Goal: Task Accomplishment & Management: Use online tool/utility

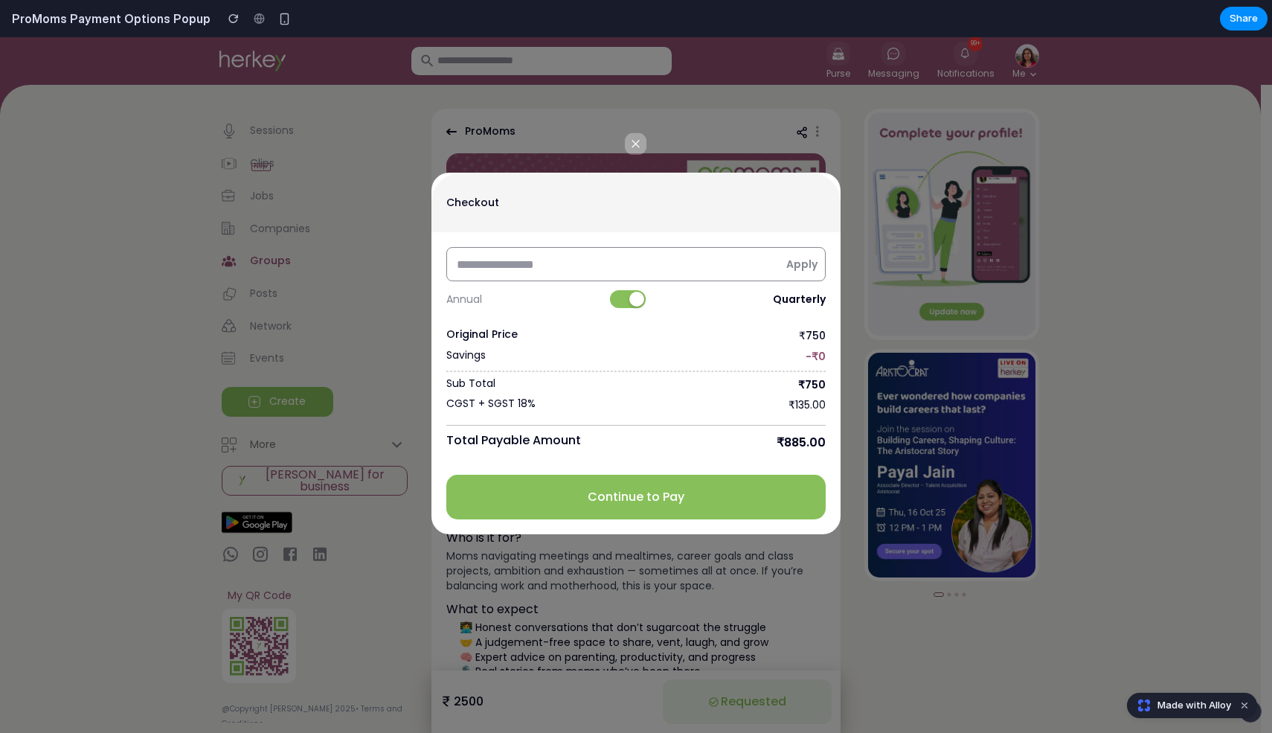
click at [1201, 708] on span "Made with Alloy" at bounding box center [1195, 705] width 74 height 15
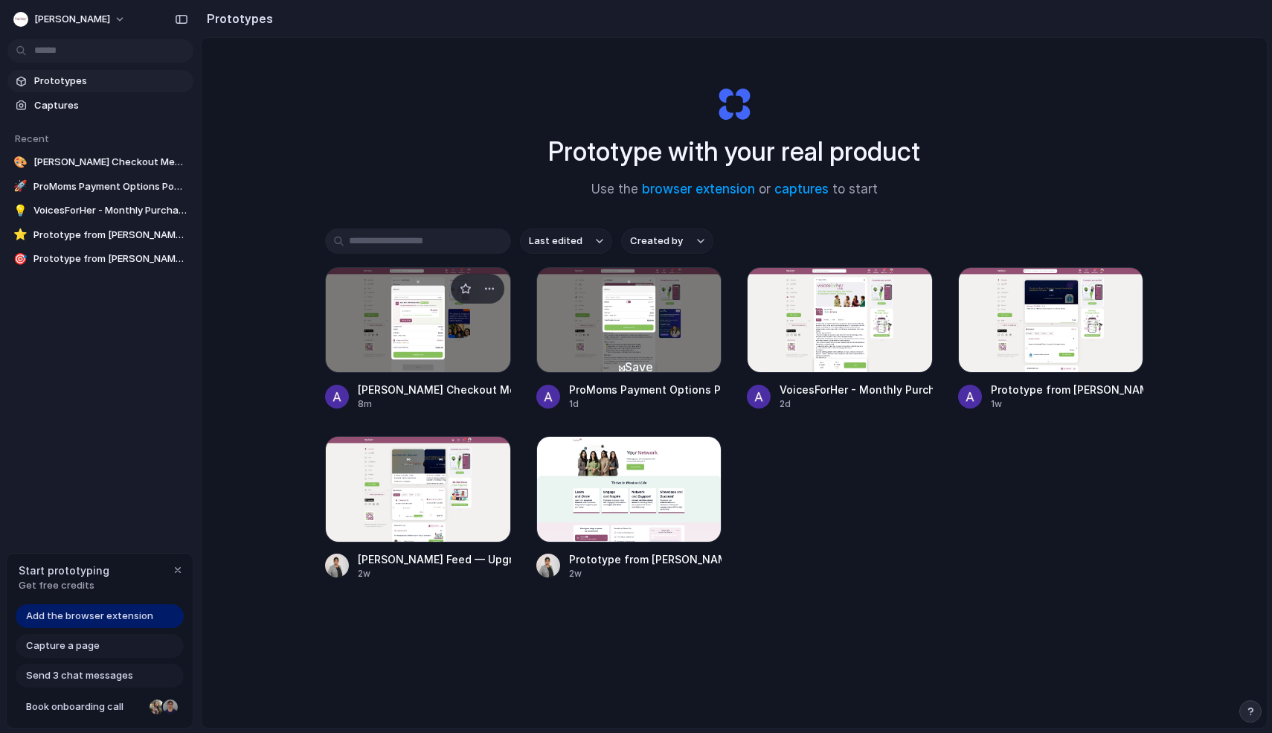
click at [400, 342] on div at bounding box center [418, 320] width 186 height 106
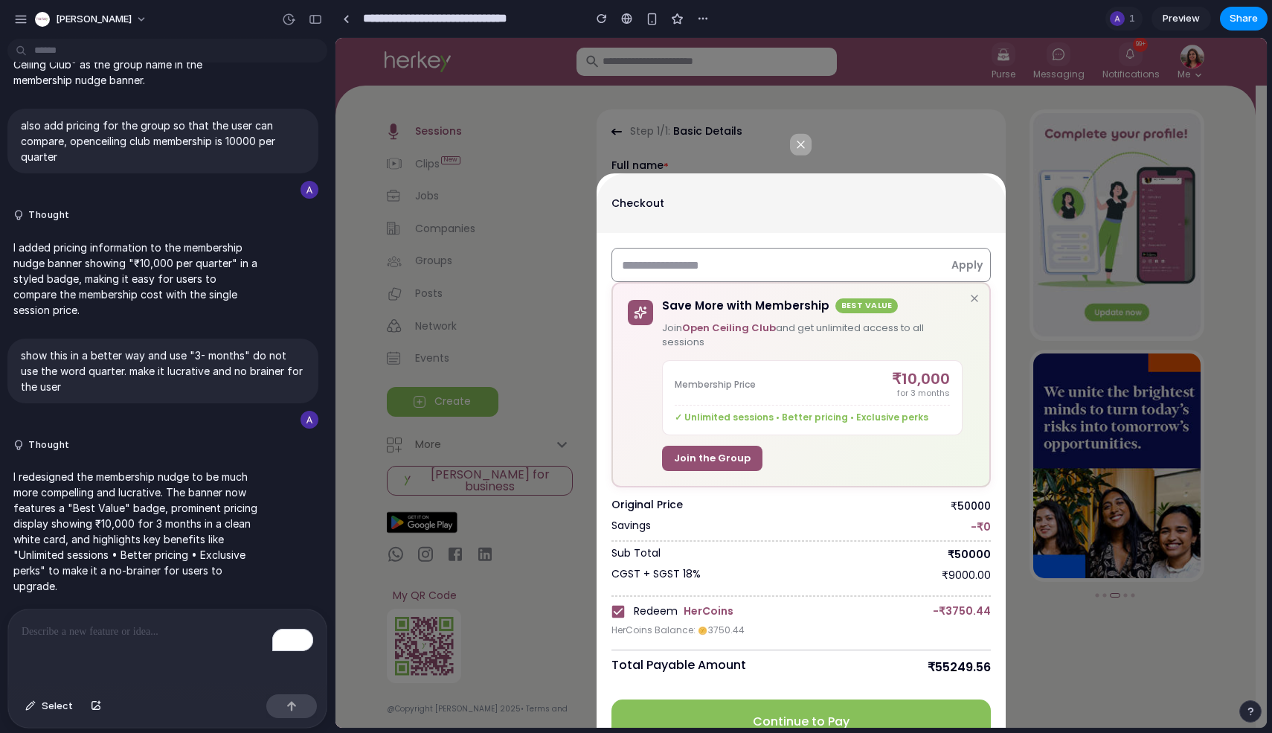
scroll to position [32, 0]
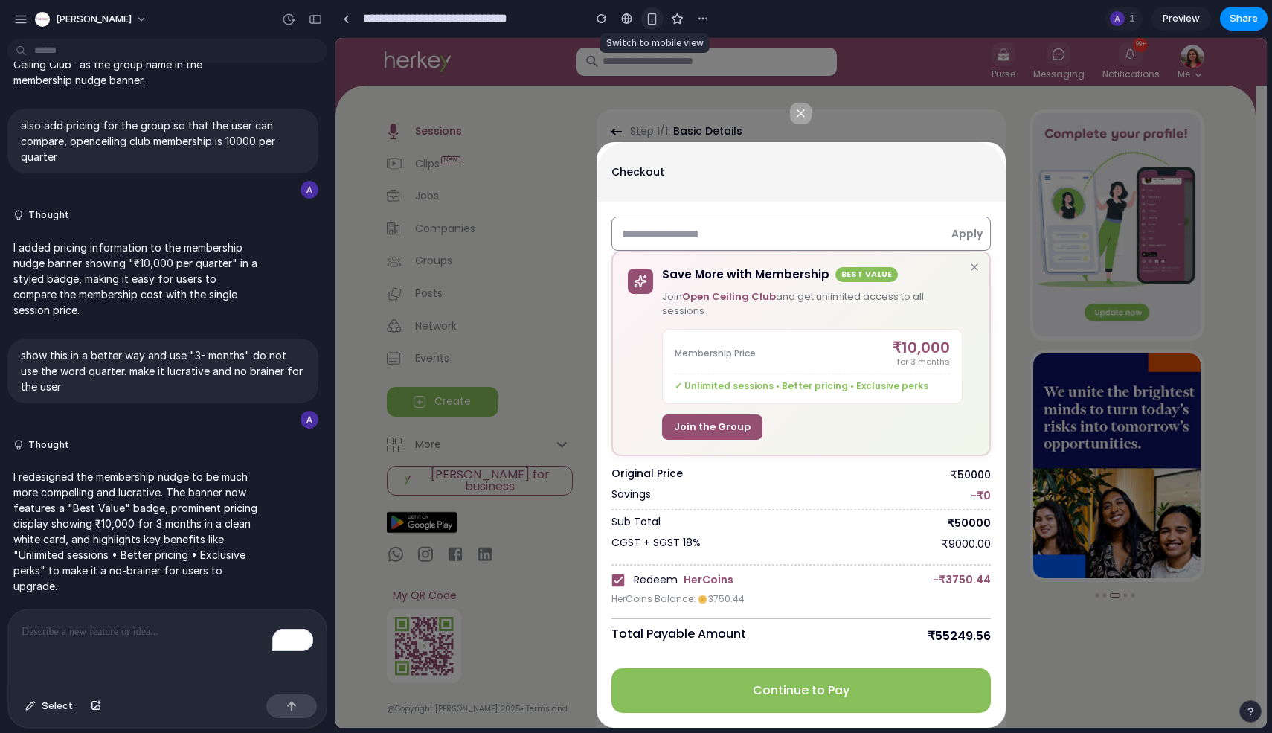
click at [646, 18] on div "button" at bounding box center [652, 19] width 13 height 13
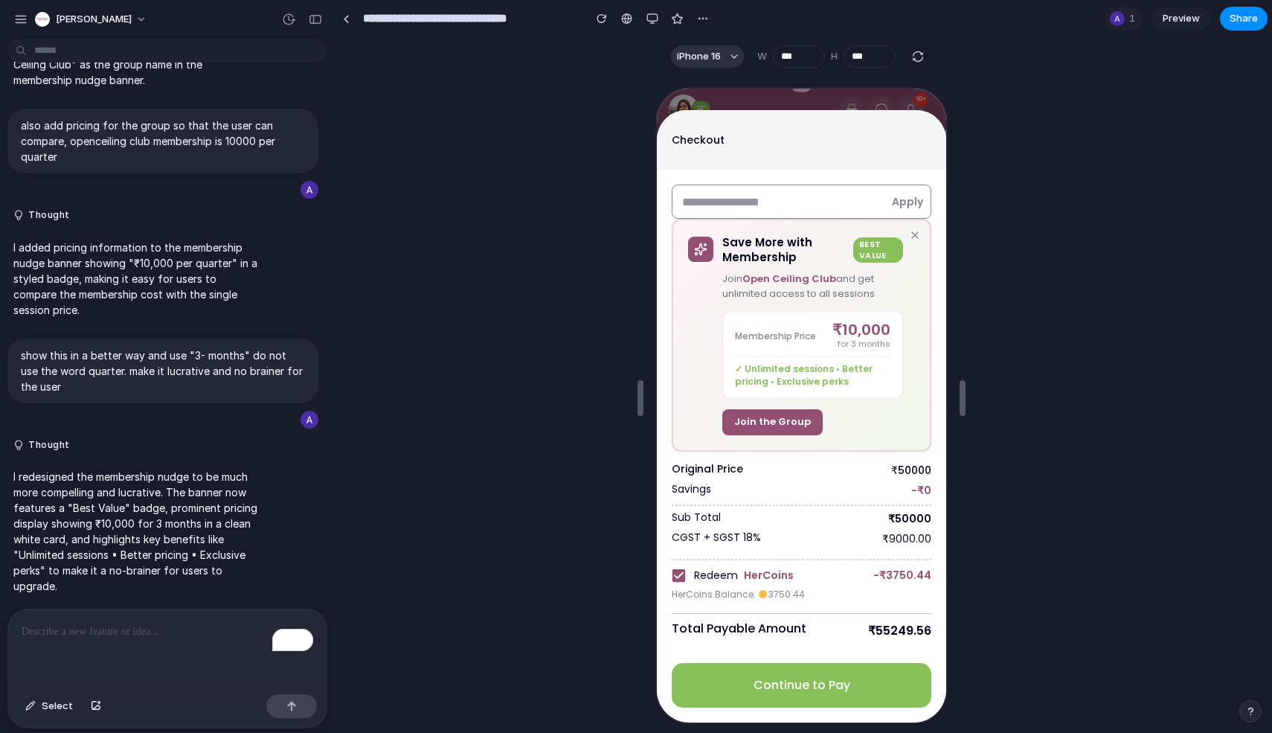
scroll to position [0, 0]
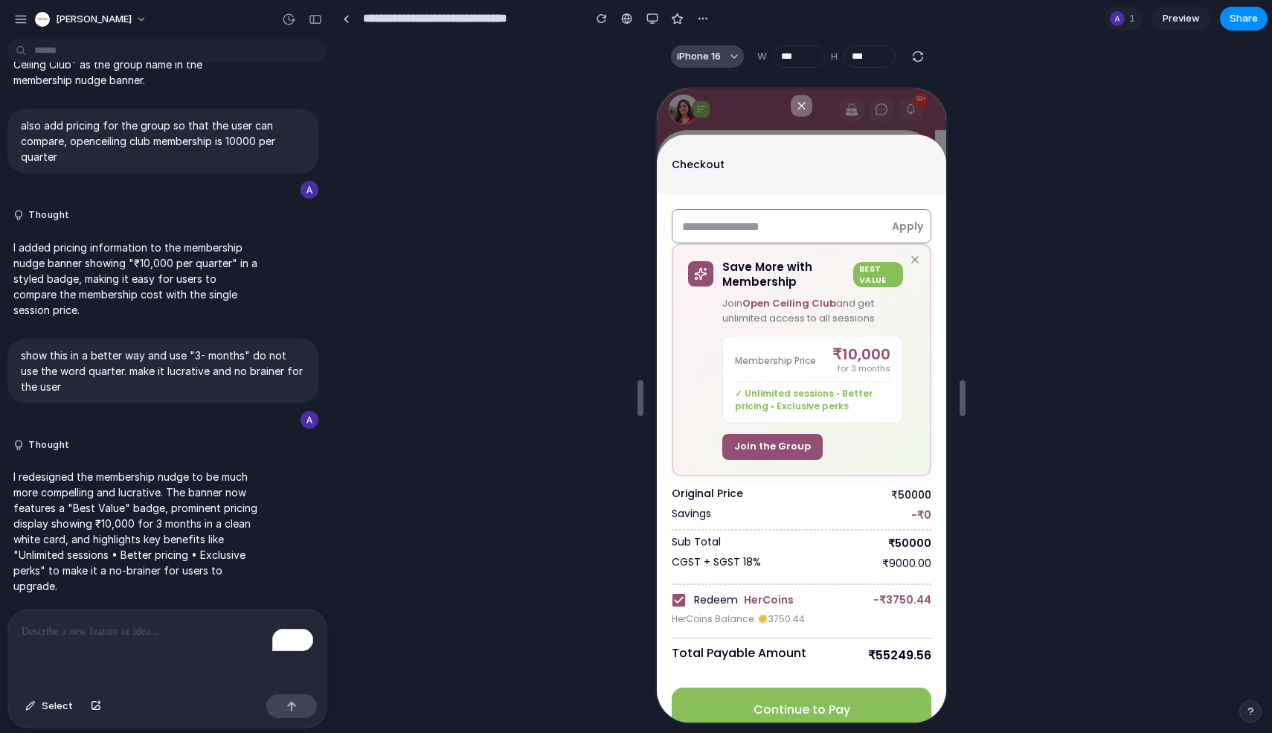
click at [730, 63] on button "iPhone 16" at bounding box center [707, 56] width 73 height 22
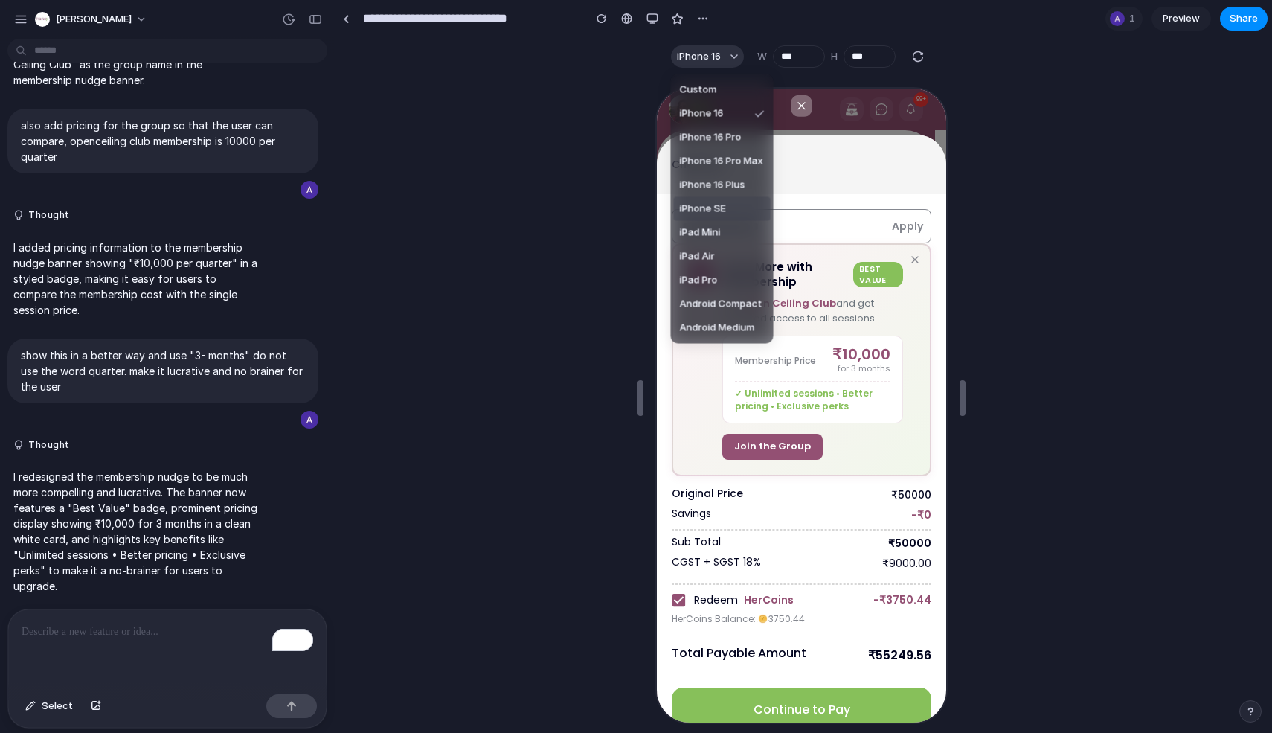
click at [713, 211] on span "iPhone SE" at bounding box center [703, 209] width 46 height 15
type input "***"
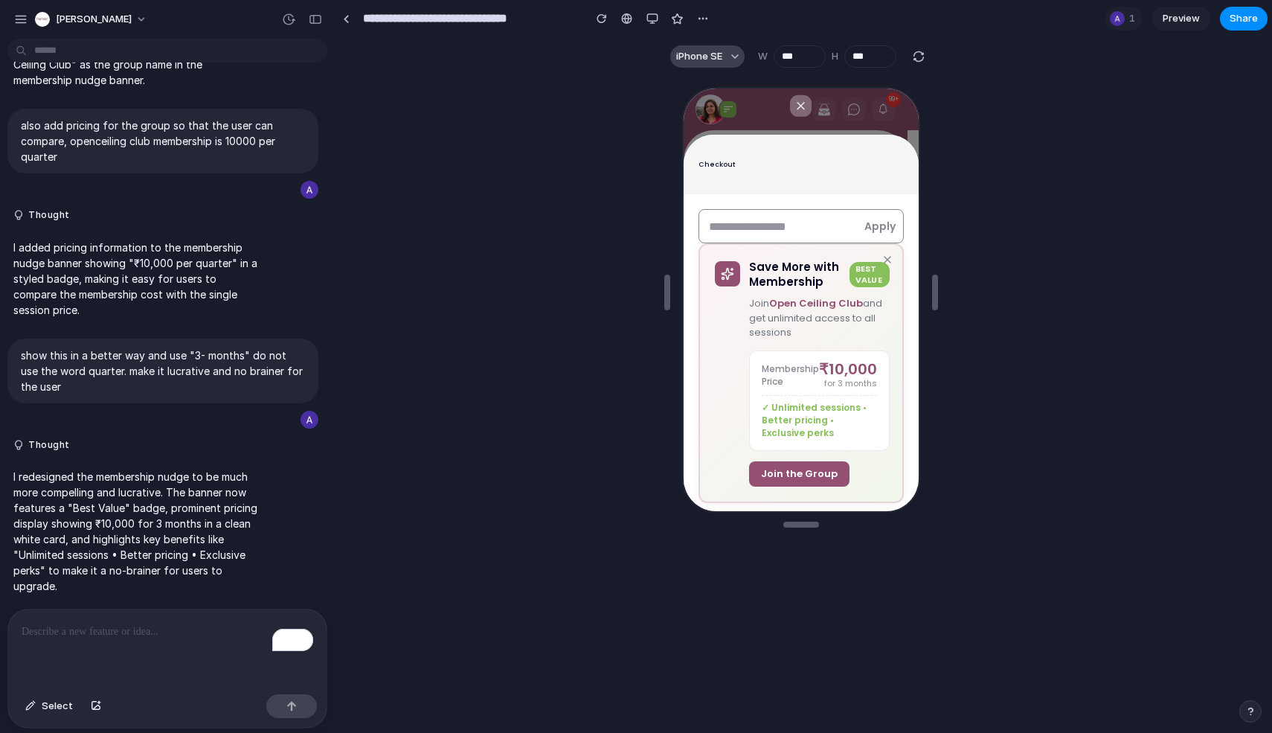
click at [720, 60] on span "iPhone SE" at bounding box center [699, 56] width 46 height 15
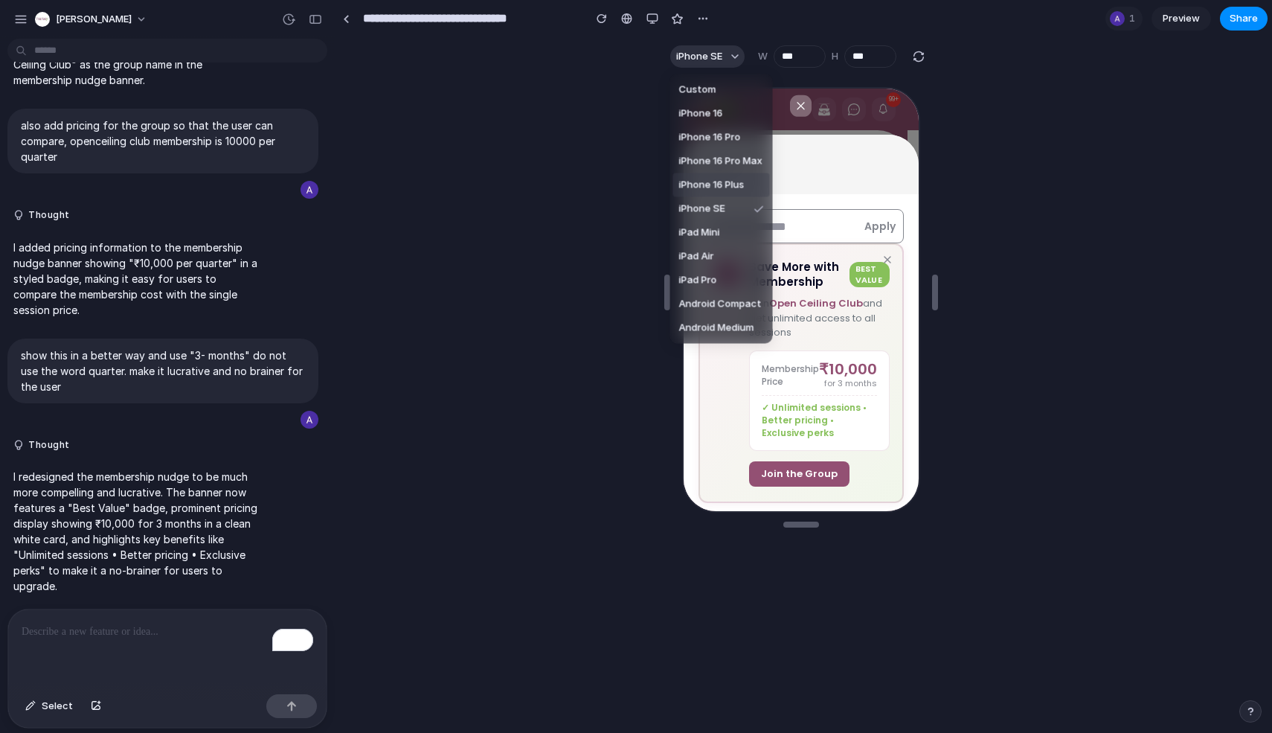
click at [718, 184] on span "iPhone 16 Plus" at bounding box center [711, 185] width 65 height 15
type input "***"
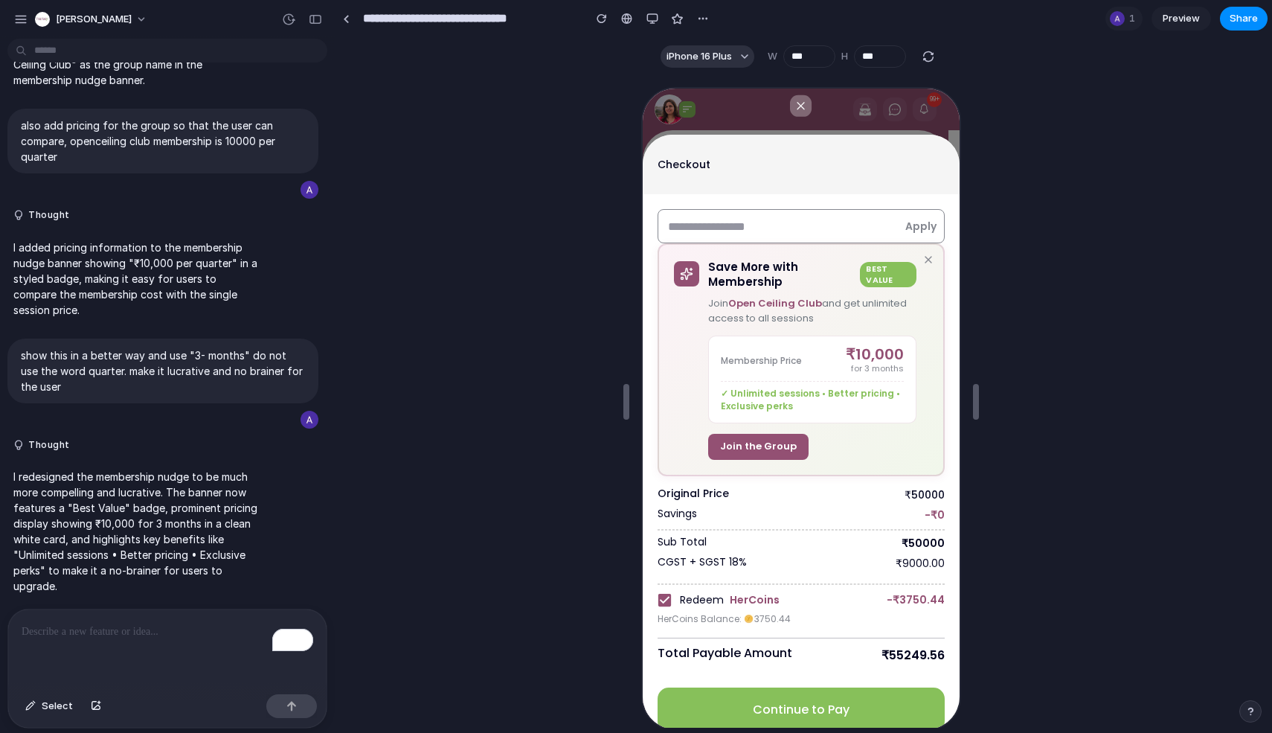
click at [721, 69] on div "iPhone 16 Plus W *** H ***" at bounding box center [799, 56] width 301 height 28
click at [710, 48] on button "iPhone 16 Plus" at bounding box center [708, 56] width 94 height 22
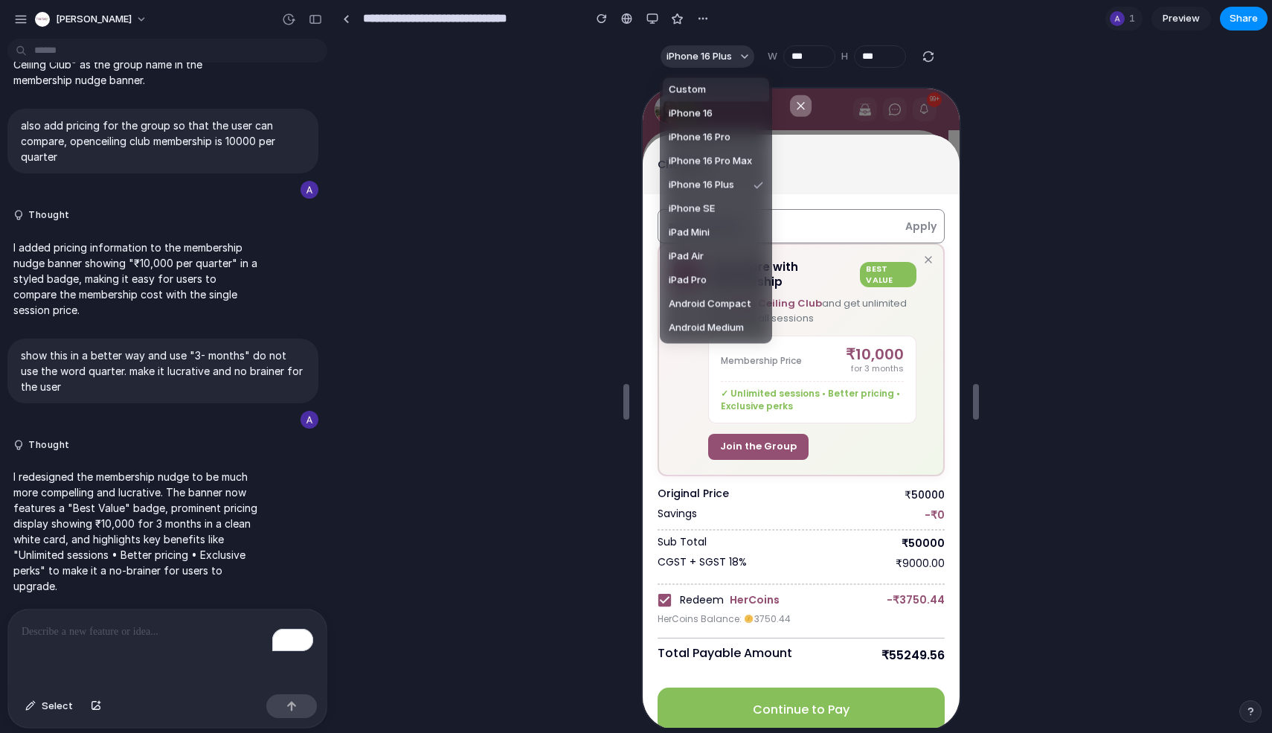
click at [815, 60] on div "Custom iPhone 16 iPhone 16 Pro iPhone 16 Pro Max iPhone 16 Plus iPhone SE iPad …" at bounding box center [636, 366] width 1272 height 733
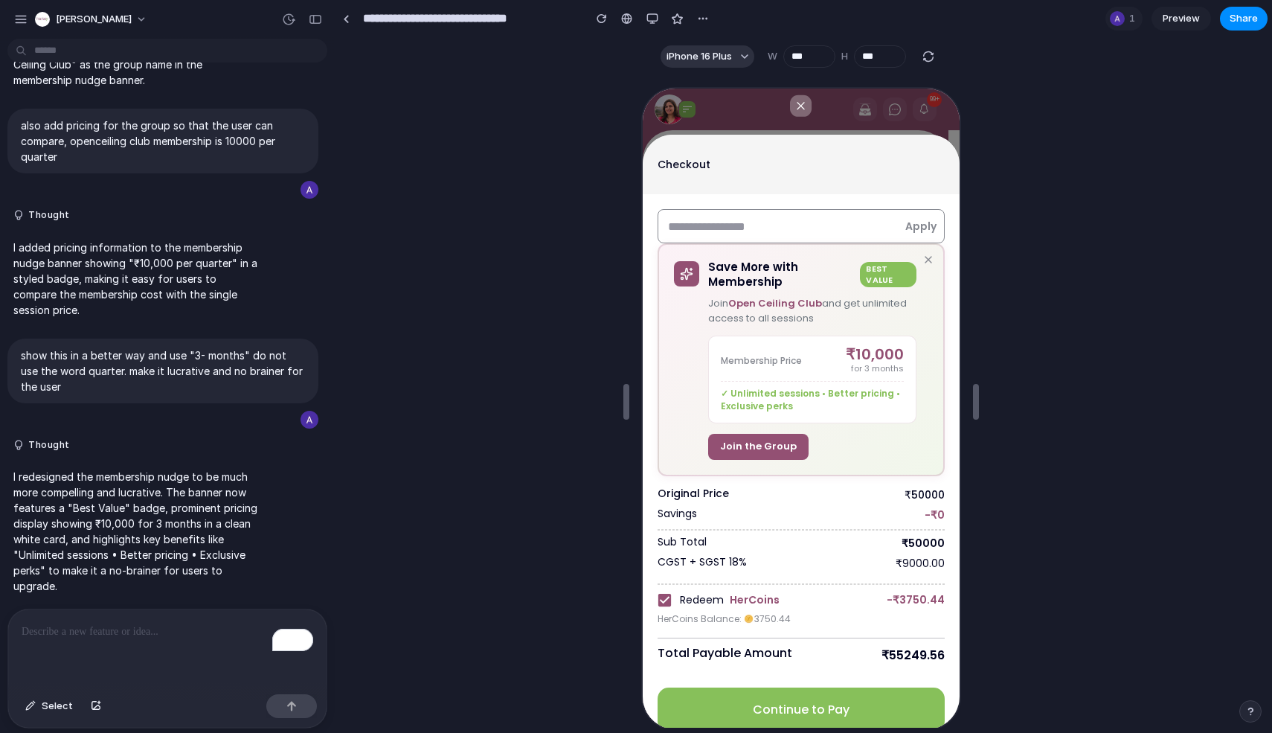
click at [815, 60] on button "Decrement" at bounding box center [822, 60] width 15 height 8
click at [795, 58] on input "***" at bounding box center [799, 56] width 52 height 22
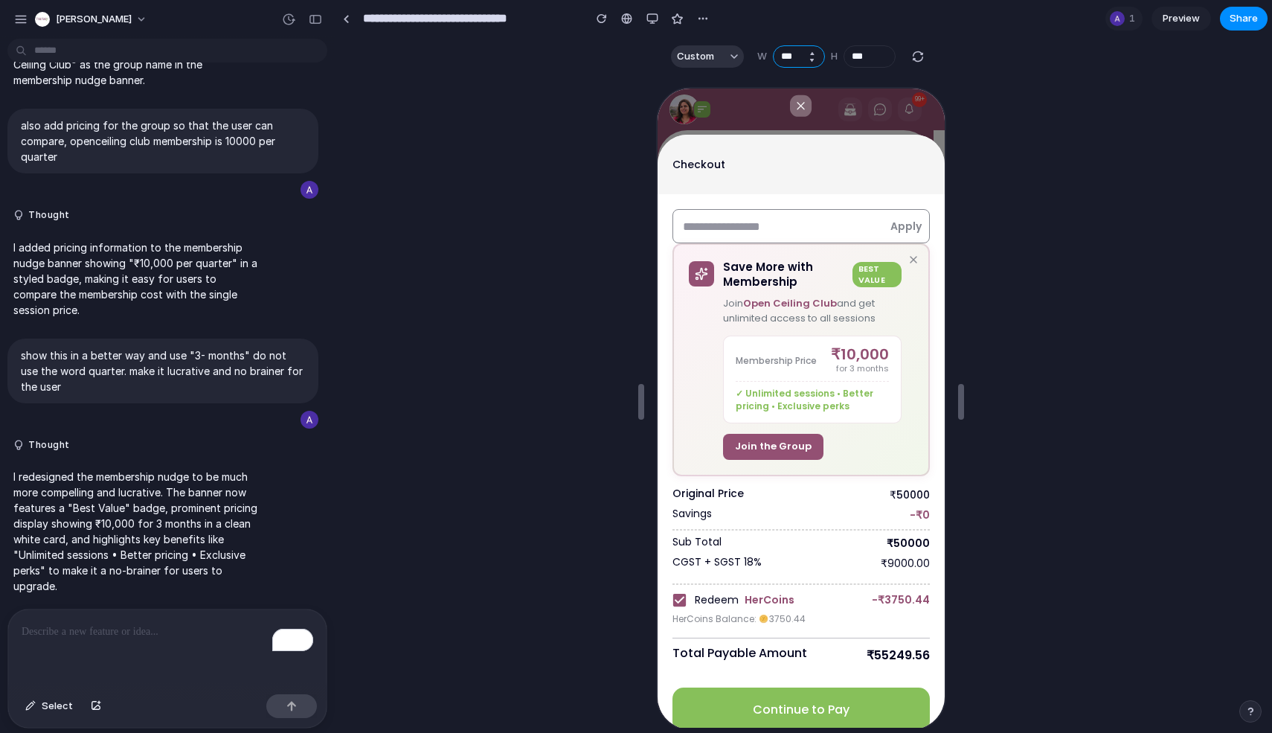
type input "***"
click at [24, 21] on div "button" at bounding box center [20, 19] width 13 height 13
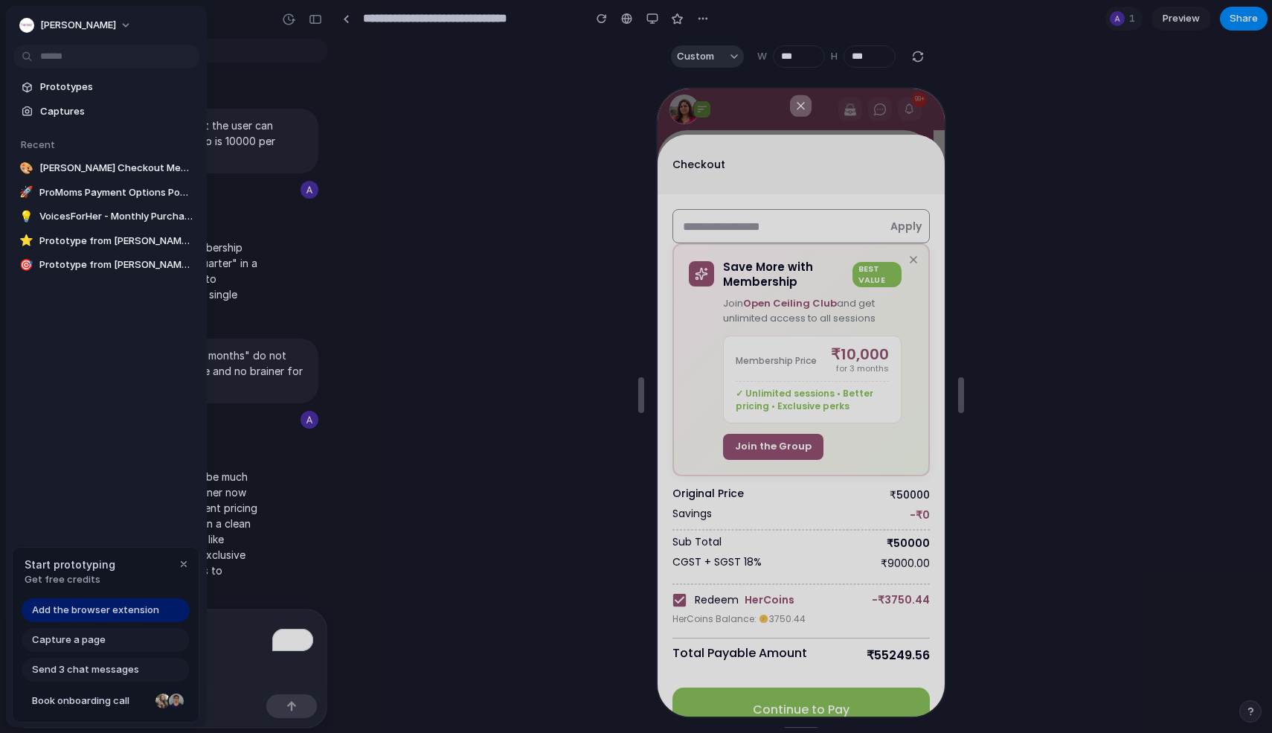
click at [399, 301] on div at bounding box center [801, 401] width 931 height 652
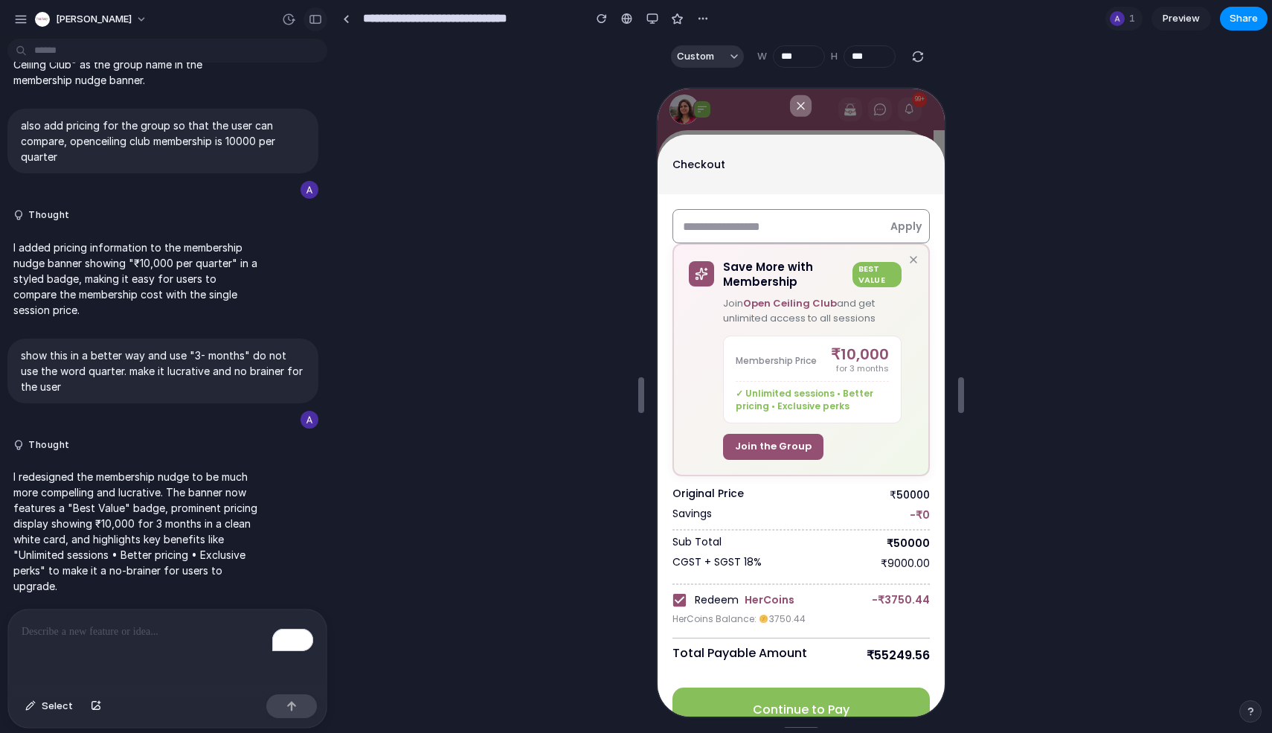
click at [316, 19] on div "button" at bounding box center [315, 19] width 13 height 10
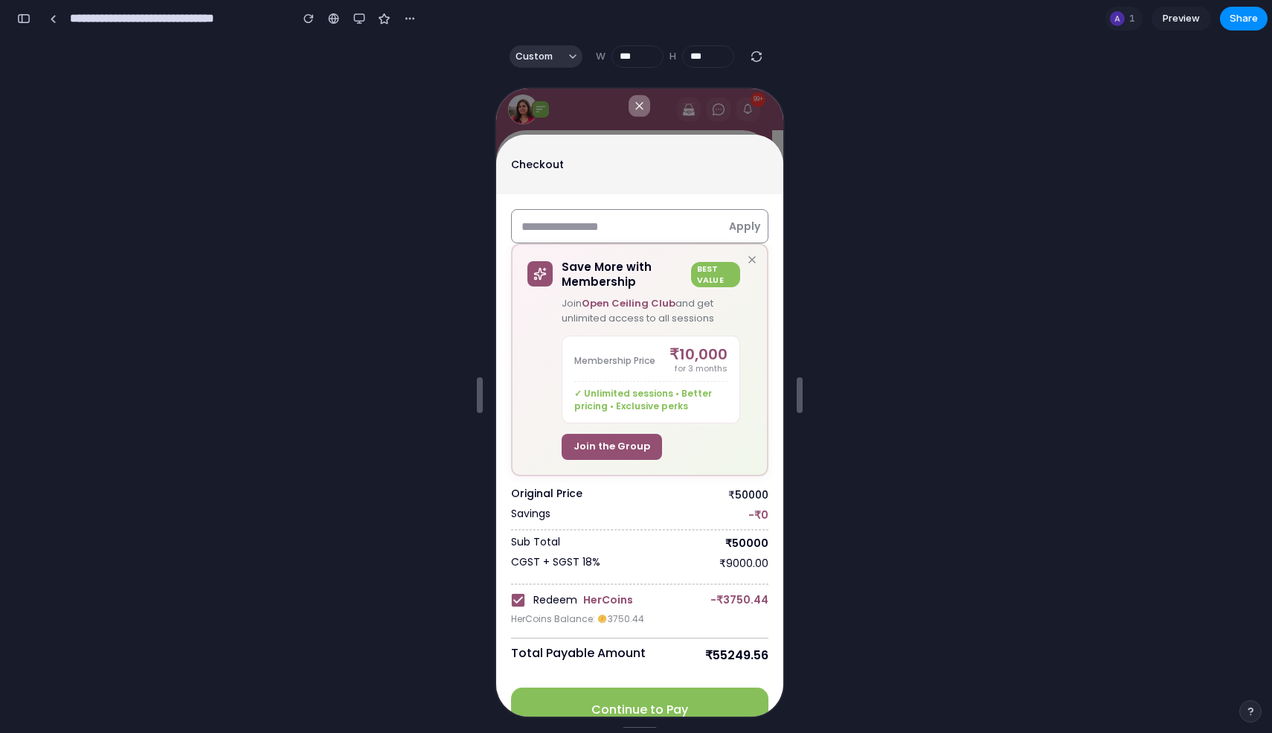
scroll to position [856, 0]
click at [25, 21] on div "button" at bounding box center [23, 18] width 13 height 10
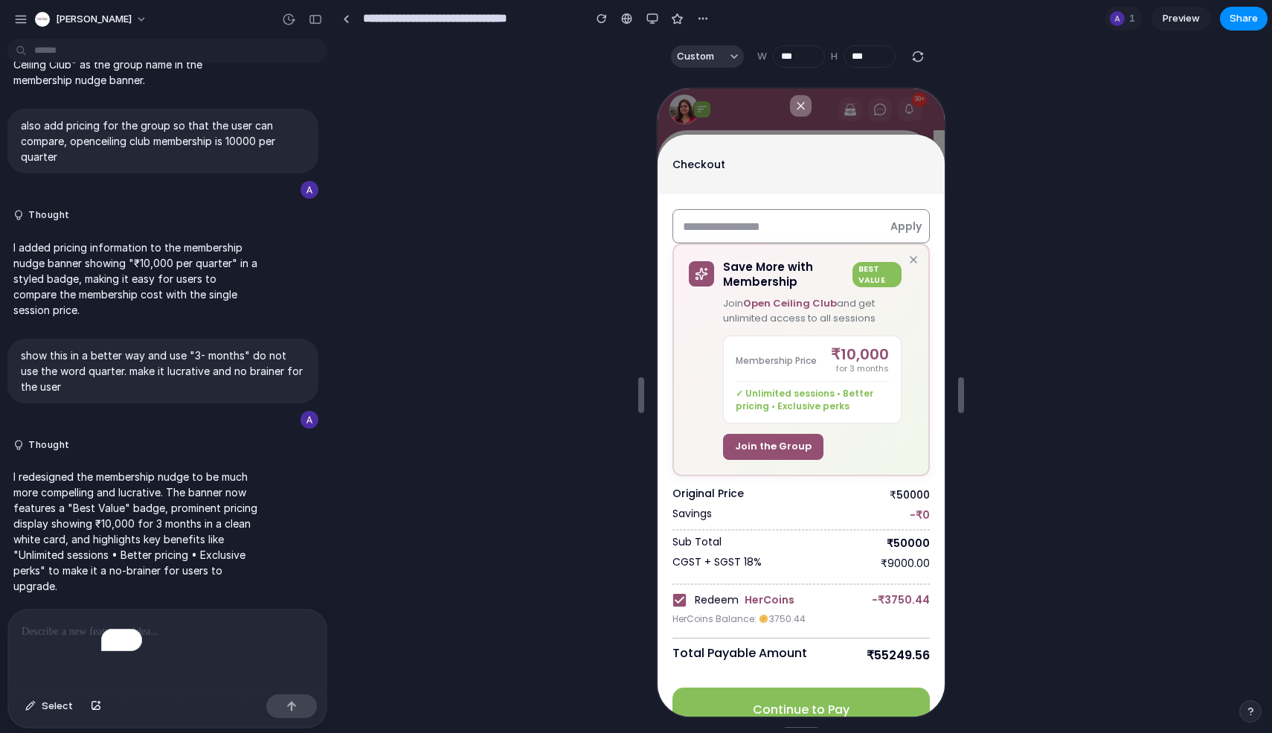
scroll to position [527, 0]
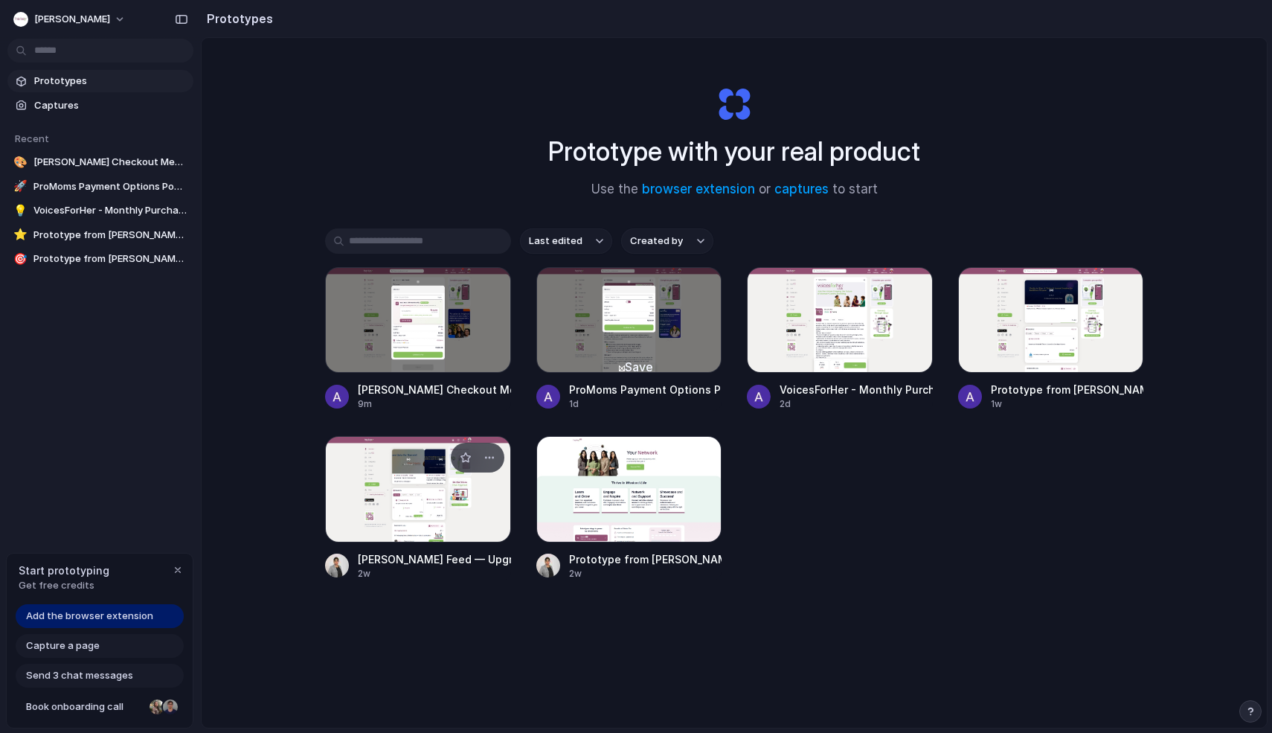
click at [409, 513] on div at bounding box center [418, 489] width 186 height 106
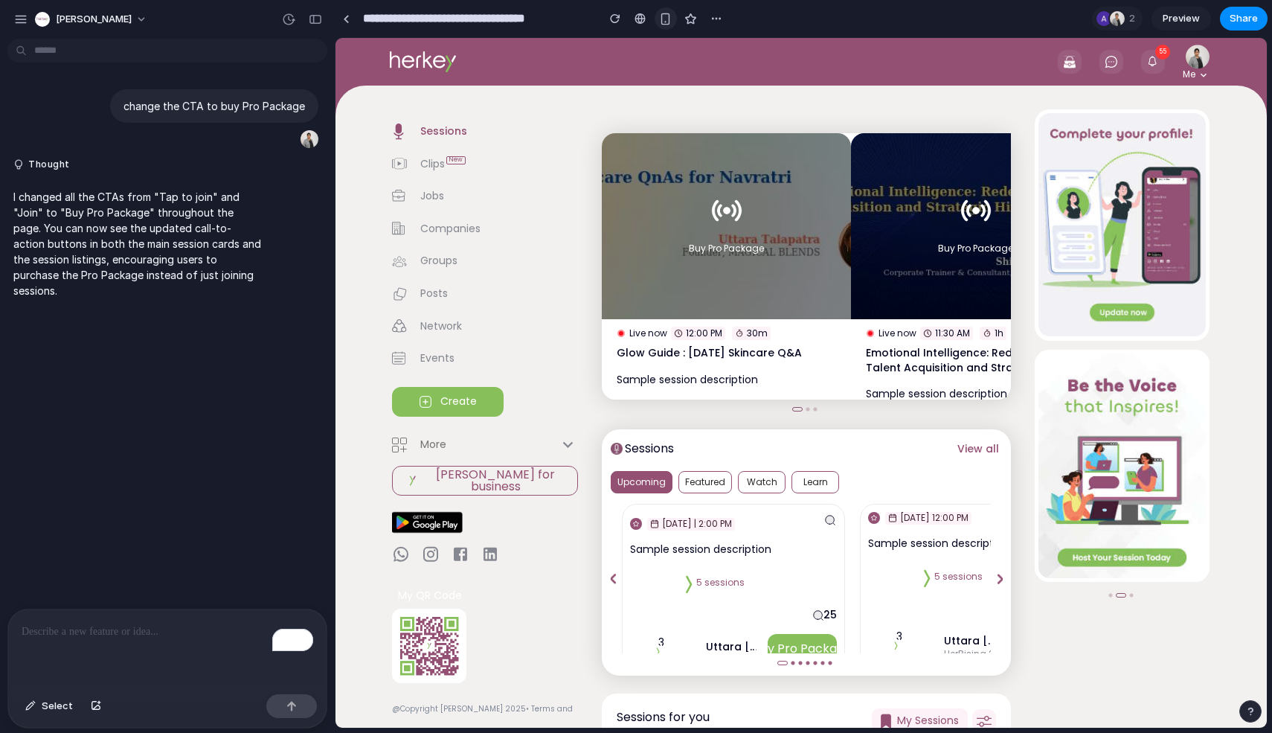
click at [670, 16] on div "button" at bounding box center [665, 19] width 13 height 13
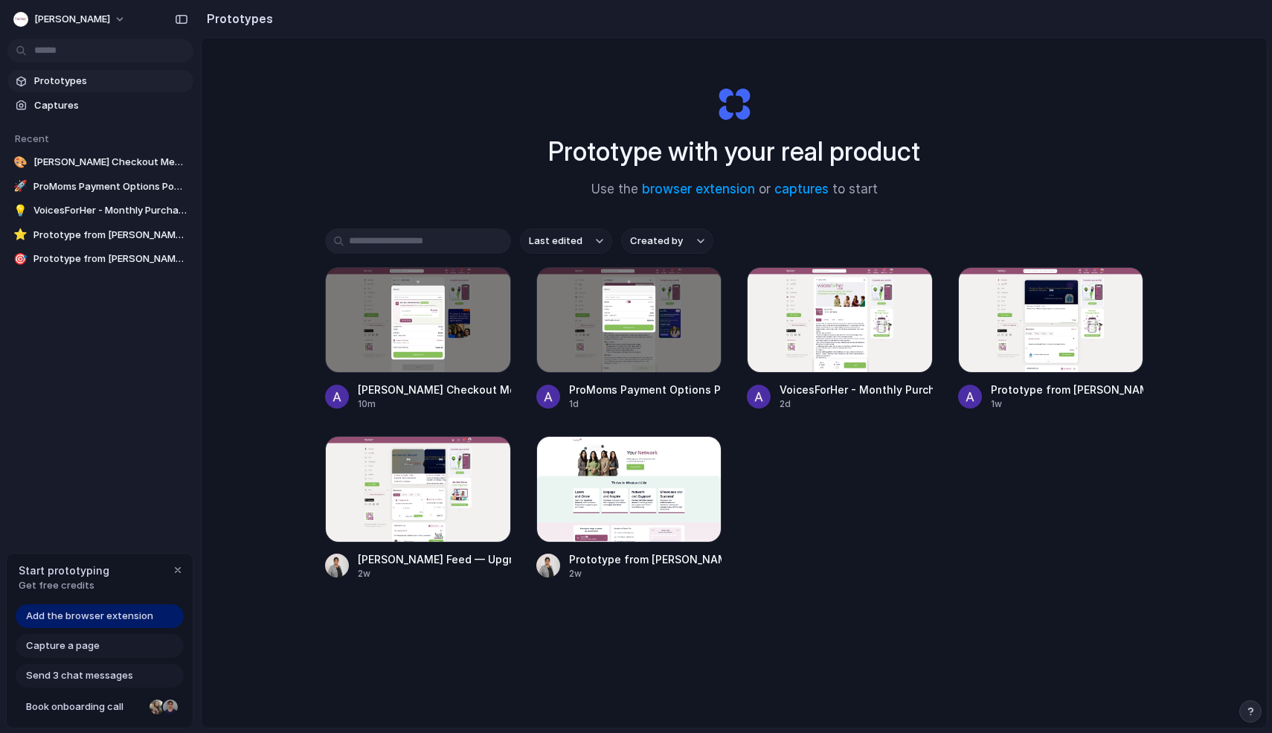
click at [206, 316] on div "Prototype with your real product Use the browser extension or captures to start…" at bounding box center [734, 422] width 1065 height 769
